Goal: Task Accomplishment & Management: Understand process/instructions

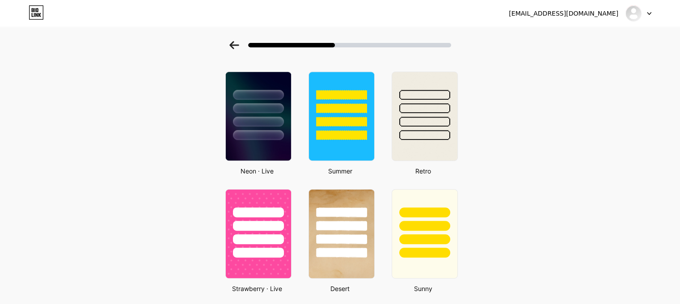
scroll to position [386, 0]
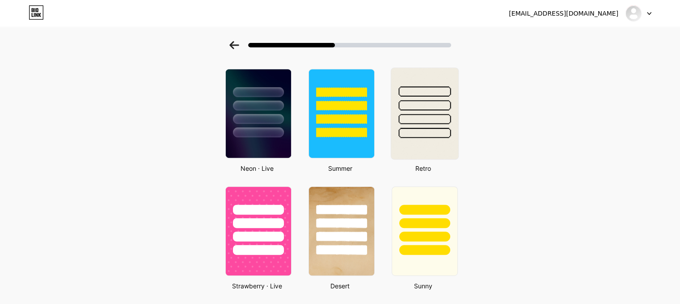
click at [413, 95] on div at bounding box center [424, 91] width 52 height 10
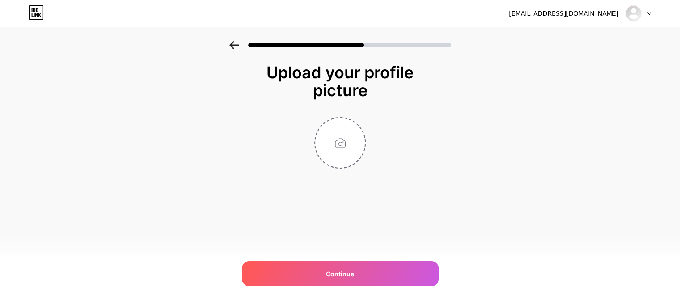
scroll to position [0, 0]
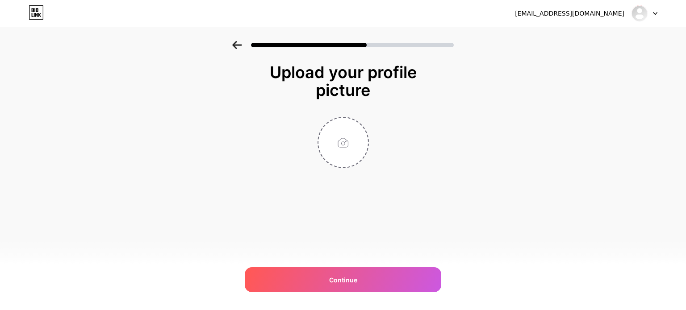
click at [236, 42] on icon at bounding box center [236, 45] width 9 height 8
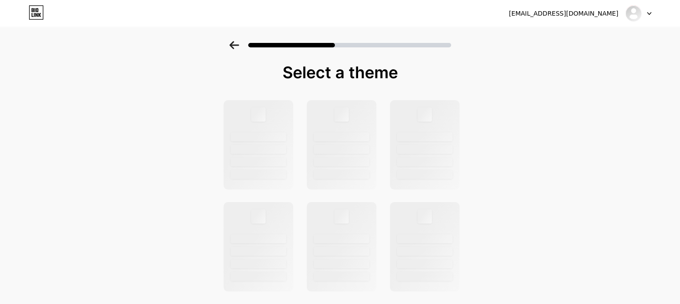
click at [236, 42] on icon at bounding box center [233, 45] width 9 height 8
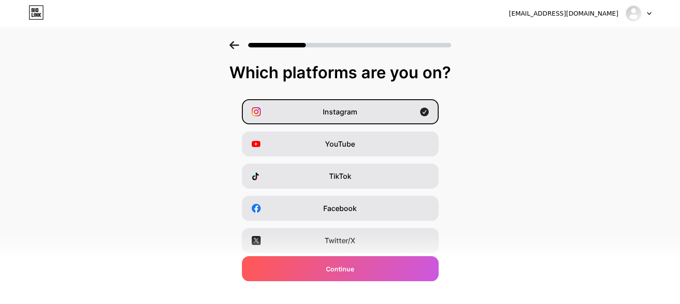
click at [236, 42] on icon at bounding box center [233, 45] width 9 height 8
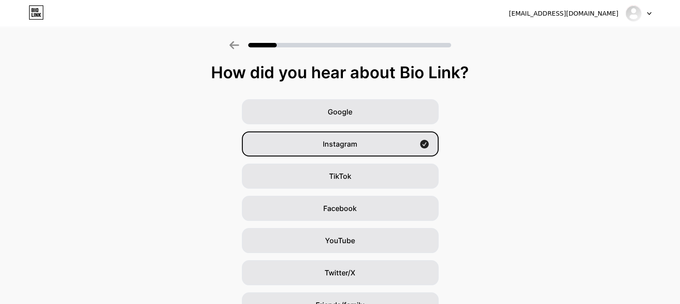
click at [236, 42] on icon at bounding box center [233, 45] width 9 height 8
